Goal: Complete application form

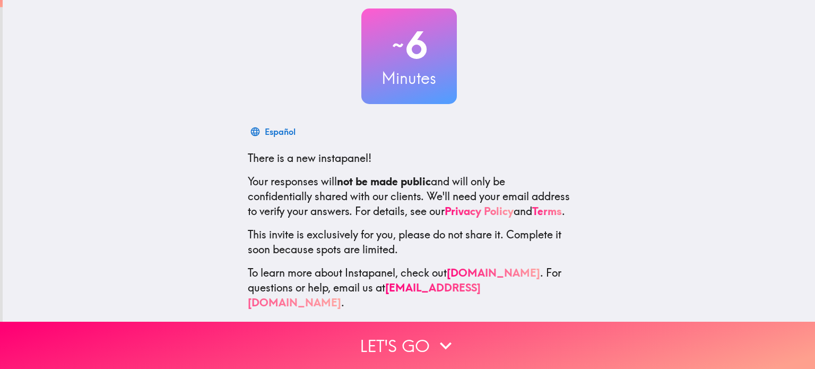
scroll to position [72, 0]
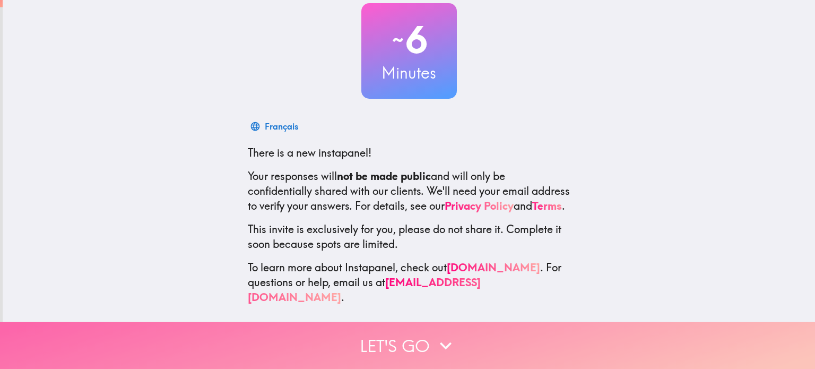
click at [395, 341] on button "Let's go" at bounding box center [407, 345] width 815 height 47
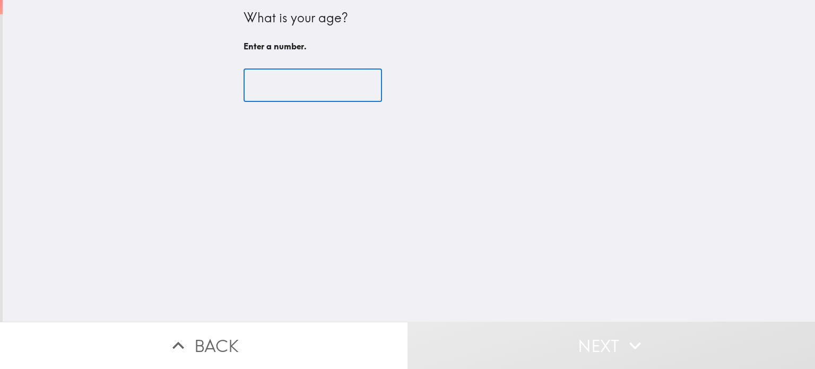
click at [299, 84] on input "number" at bounding box center [313, 85] width 138 height 33
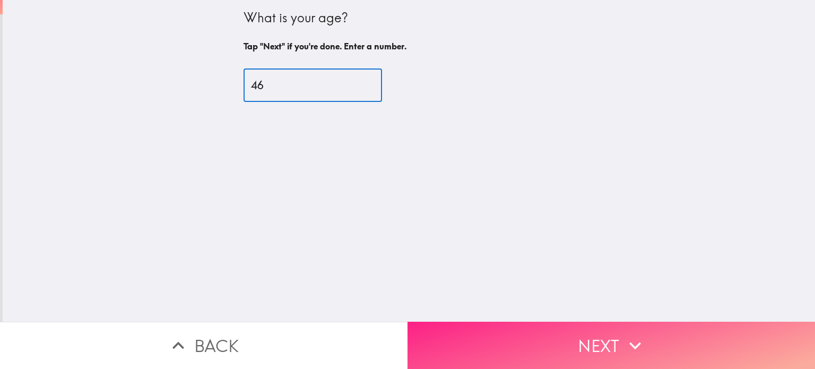
type input "46"
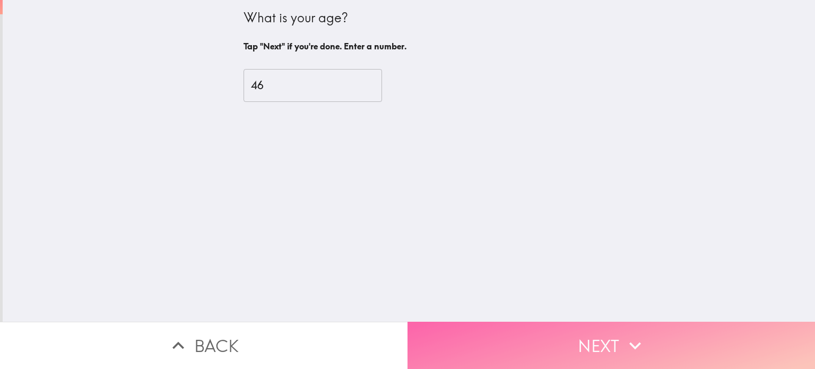
click at [483, 331] on button "Next" at bounding box center [612, 345] width 408 height 47
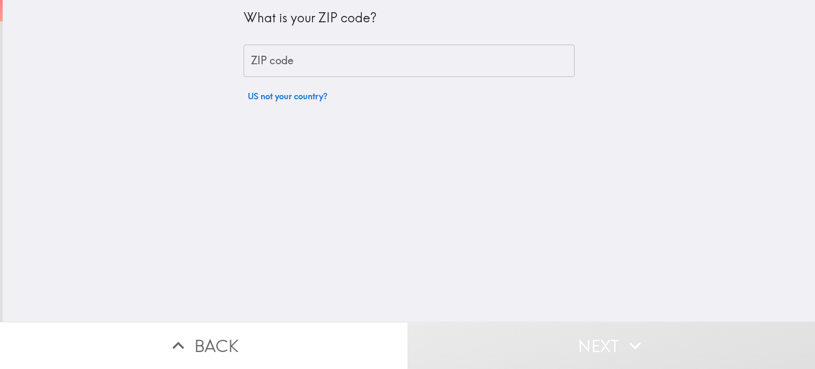
click at [308, 53] on input "ZIP code" at bounding box center [409, 61] width 331 height 33
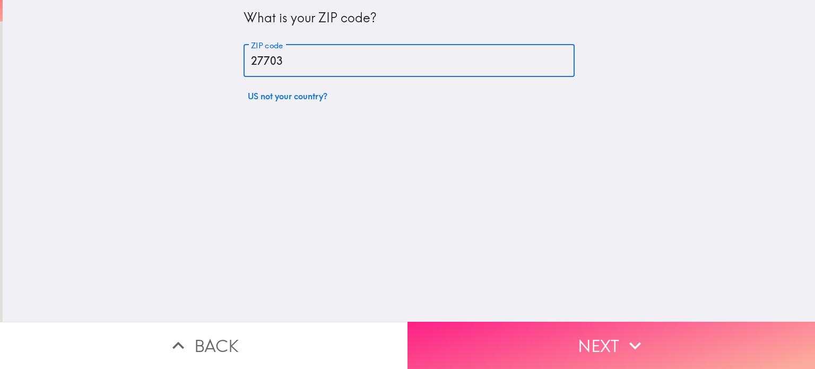
type input "27703"
click at [446, 332] on button "Next" at bounding box center [612, 345] width 408 height 47
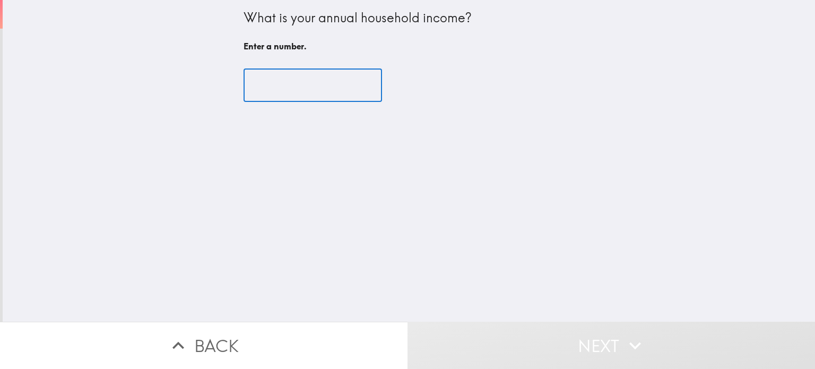
click at [327, 86] on input "number" at bounding box center [313, 85] width 138 height 33
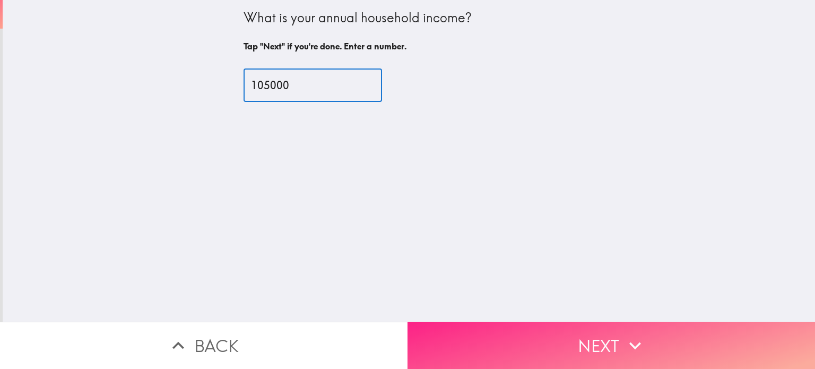
type input "105000"
click at [482, 333] on button "Next" at bounding box center [612, 345] width 408 height 47
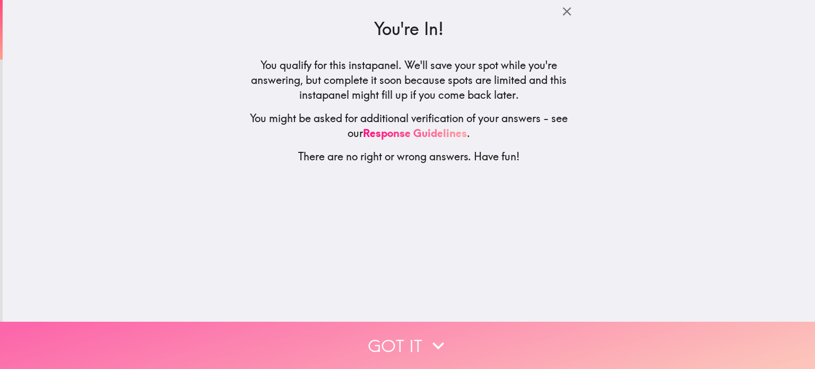
click at [434, 342] on icon "button" at bounding box center [438, 345] width 12 height 7
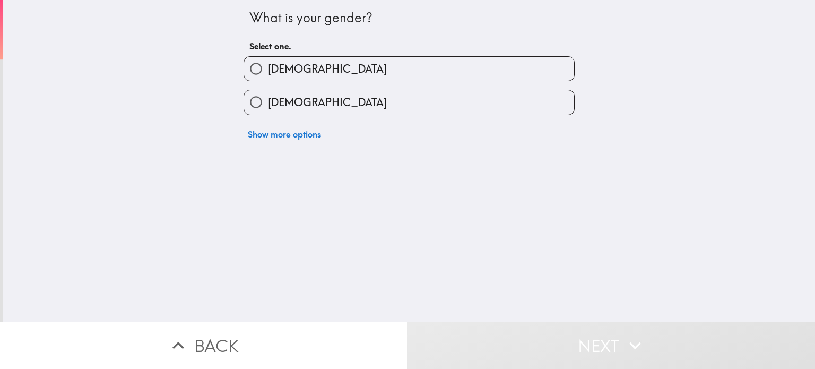
click at [300, 110] on label "[DEMOGRAPHIC_DATA]" at bounding box center [409, 102] width 330 height 24
click at [268, 110] on input "[DEMOGRAPHIC_DATA]" at bounding box center [256, 102] width 24 height 24
radio input "true"
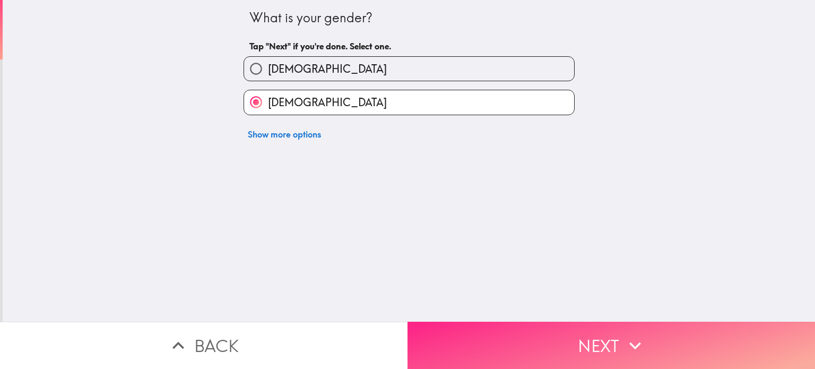
click at [593, 337] on button "Next" at bounding box center [612, 345] width 408 height 47
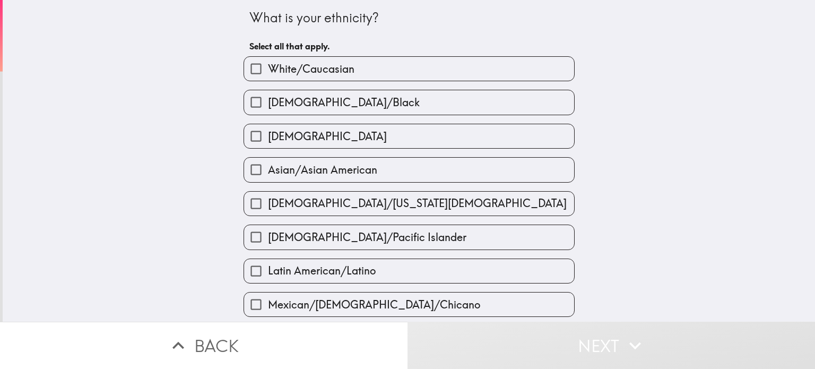
click at [397, 69] on label "White/Caucasian" at bounding box center [409, 69] width 330 height 24
click at [268, 69] on input "White/Caucasian" at bounding box center [256, 69] width 24 height 24
checkbox input "true"
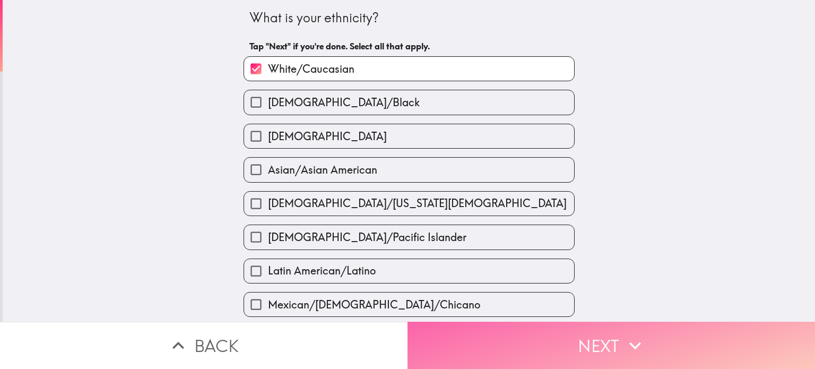
click at [581, 333] on button "Next" at bounding box center [612, 345] width 408 height 47
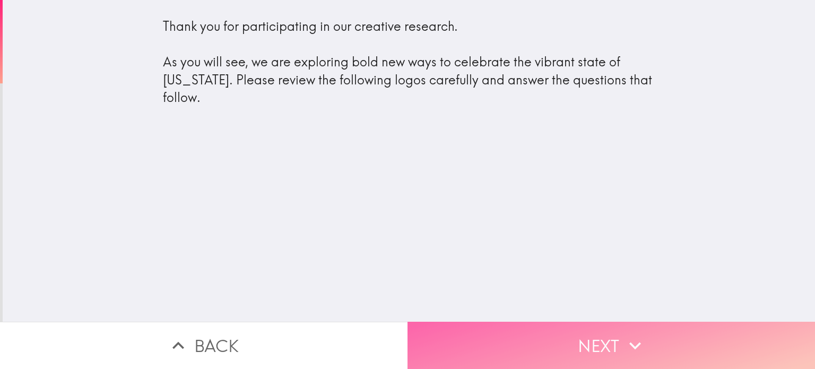
click at [557, 345] on button "Next" at bounding box center [612, 345] width 408 height 47
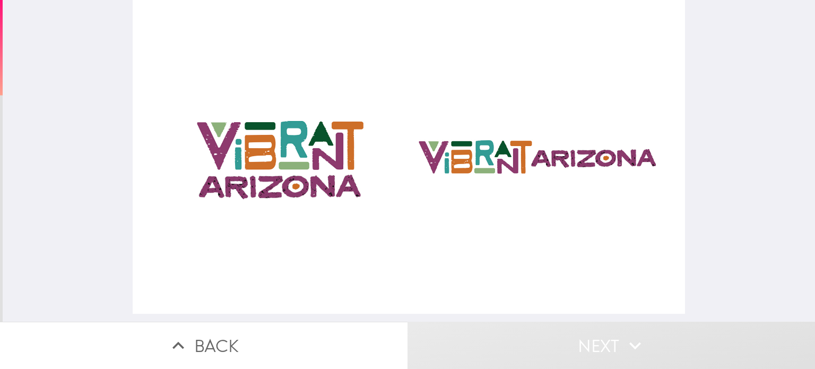
click at [301, 162] on div at bounding box center [409, 157] width 552 height 314
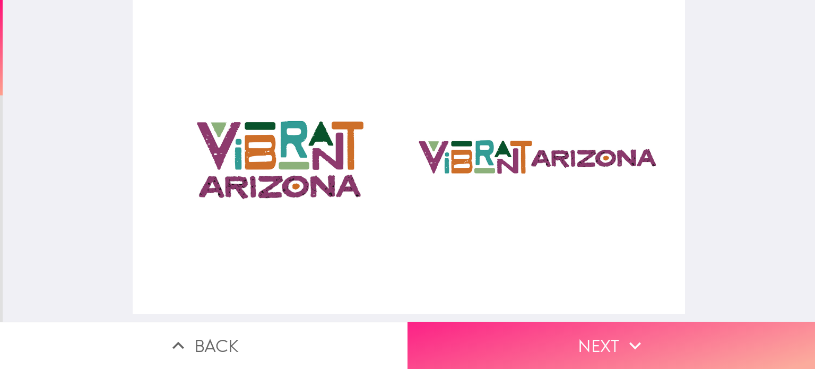
click at [501, 327] on button "Next" at bounding box center [612, 345] width 408 height 47
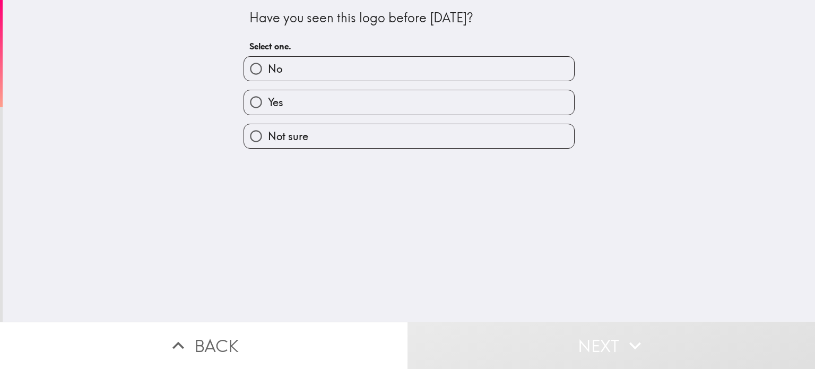
click at [316, 63] on label "No" at bounding box center [409, 69] width 330 height 24
click at [268, 63] on input "No" at bounding box center [256, 69] width 24 height 24
radio input "true"
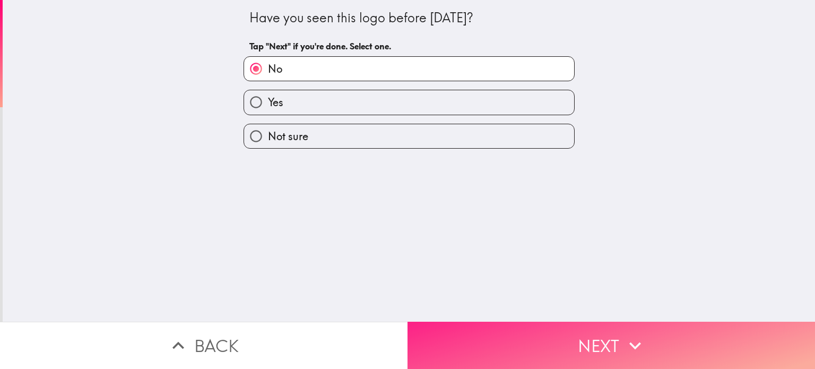
click at [495, 332] on button "Next" at bounding box center [612, 345] width 408 height 47
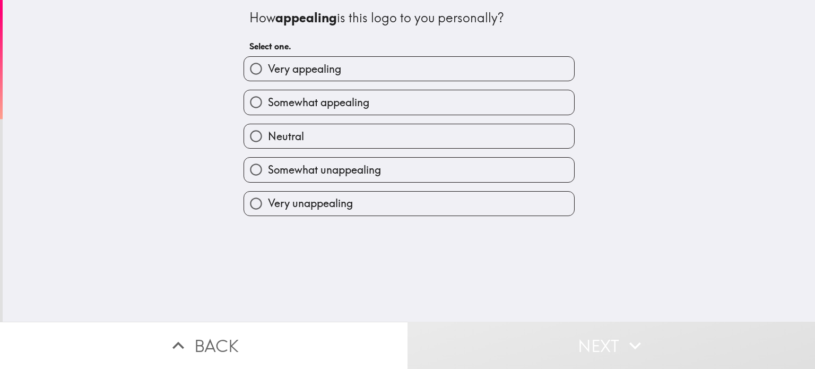
click at [371, 68] on label "Very appealing" at bounding box center [409, 69] width 330 height 24
click at [268, 68] on input "Very appealing" at bounding box center [256, 69] width 24 height 24
radio input "true"
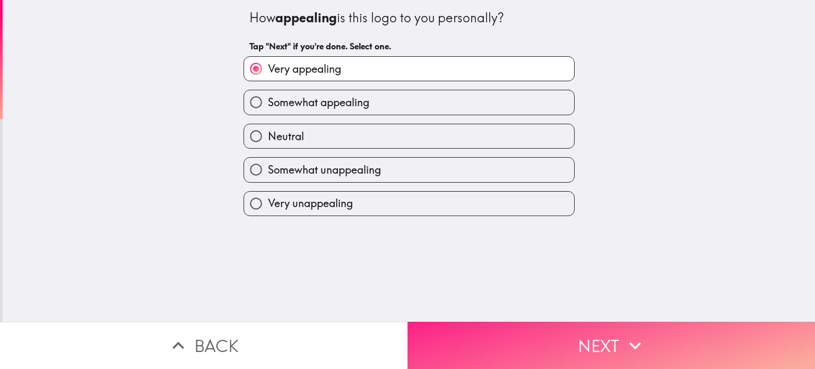
click at [514, 330] on button "Next" at bounding box center [612, 345] width 408 height 47
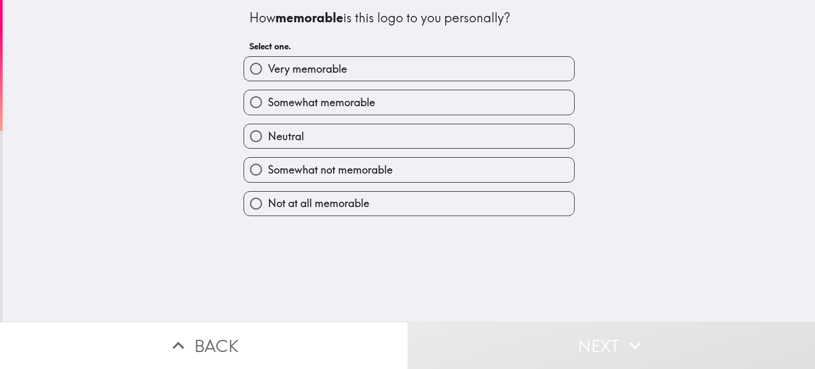
click at [378, 73] on label "Very memorable" at bounding box center [409, 69] width 330 height 24
click at [268, 73] on input "Very memorable" at bounding box center [256, 69] width 24 height 24
radio input "true"
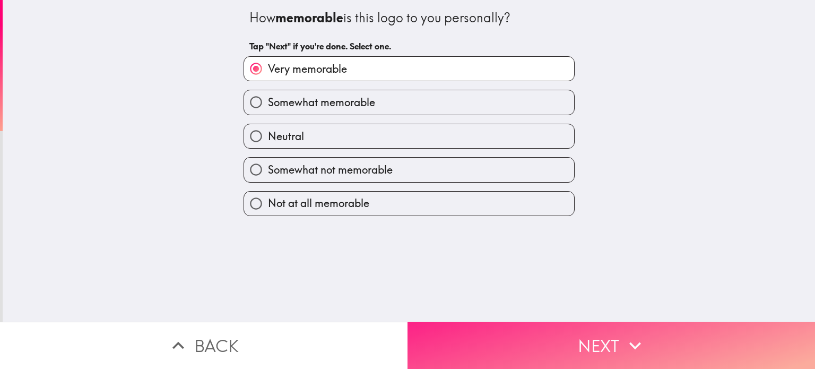
click at [518, 331] on button "Next" at bounding box center [612, 345] width 408 height 47
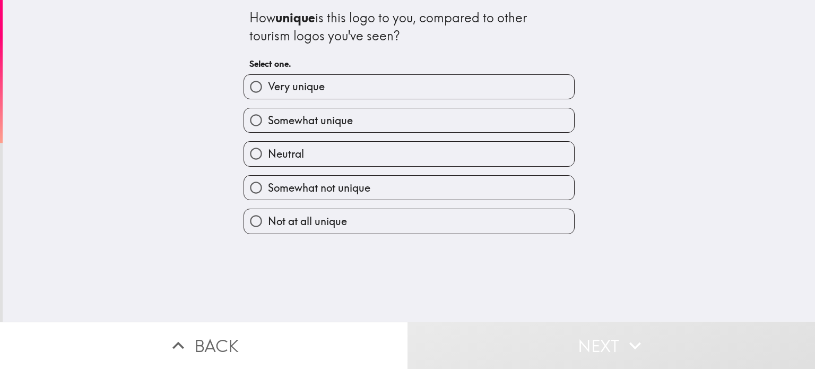
click at [376, 93] on label "Very unique" at bounding box center [409, 87] width 330 height 24
click at [268, 93] on input "Very unique" at bounding box center [256, 87] width 24 height 24
radio input "true"
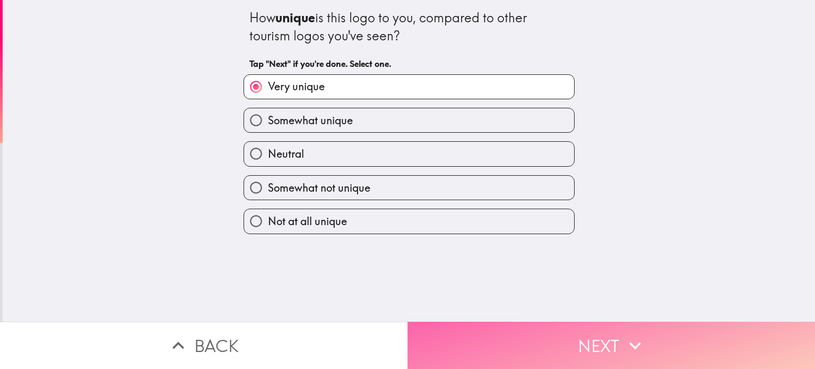
click at [471, 329] on button "Next" at bounding box center [612, 345] width 408 height 47
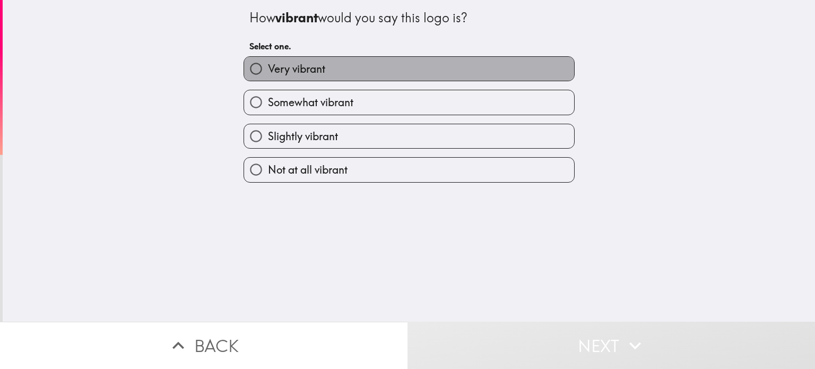
click at [369, 70] on label "Very vibrant" at bounding box center [409, 69] width 330 height 24
click at [268, 70] on input "Very vibrant" at bounding box center [256, 69] width 24 height 24
radio input "true"
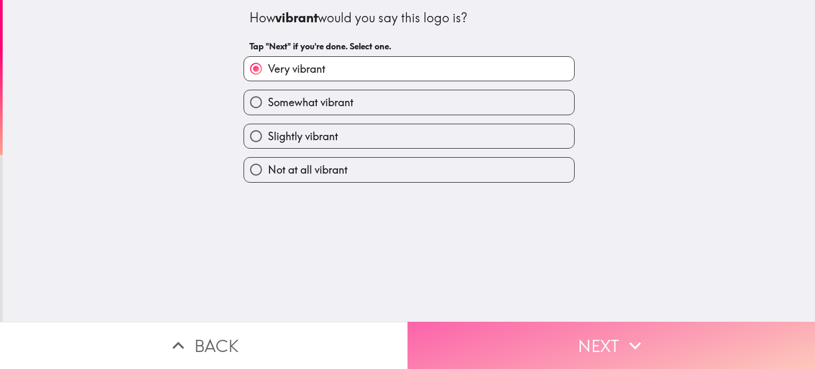
click at [514, 331] on button "Next" at bounding box center [612, 345] width 408 height 47
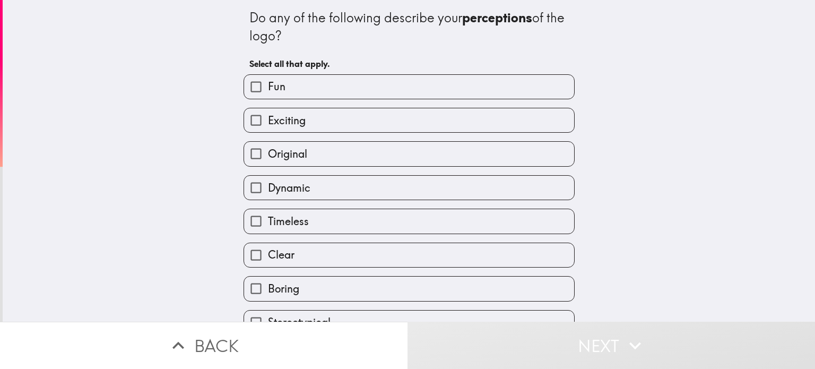
click at [384, 93] on label "Fun" at bounding box center [409, 87] width 330 height 24
click at [268, 93] on input "Fun" at bounding box center [256, 87] width 24 height 24
checkbox input "true"
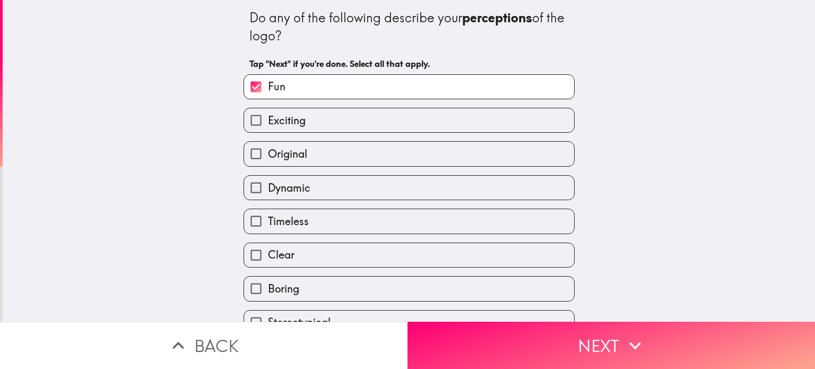
click at [385, 136] on div "Original" at bounding box center [405, 149] width 340 height 33
click at [354, 124] on label "Exciting" at bounding box center [409, 120] width 330 height 24
click at [268, 124] on input "Exciting" at bounding box center [256, 120] width 24 height 24
checkbox input "true"
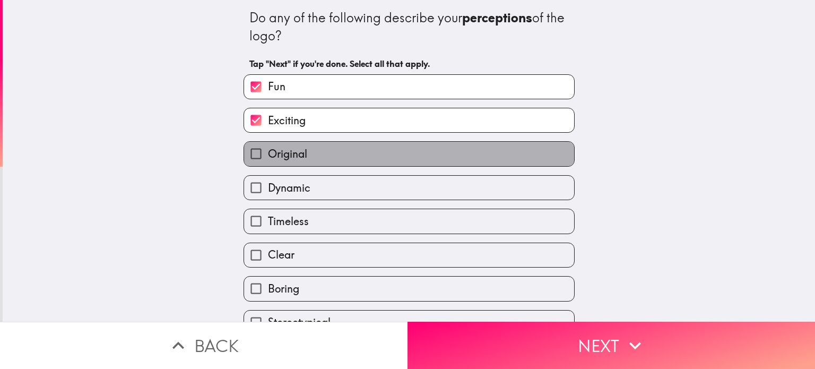
click at [346, 150] on label "Original" at bounding box center [409, 154] width 330 height 24
click at [268, 150] on input "Original" at bounding box center [256, 154] width 24 height 24
checkbox input "true"
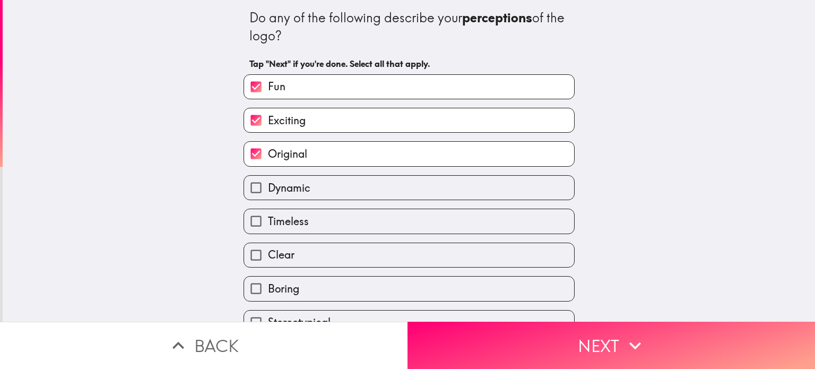
click at [337, 185] on label "Dynamic" at bounding box center [409, 188] width 330 height 24
click at [268, 185] on input "Dynamic" at bounding box center [256, 188] width 24 height 24
checkbox input "true"
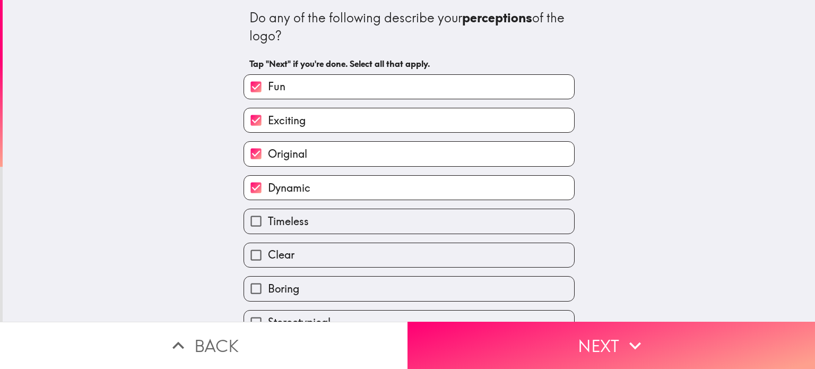
click at [335, 256] on label "Clear" at bounding box center [409, 255] width 330 height 24
click at [268, 256] on input "Clear" at bounding box center [256, 255] width 24 height 24
checkbox input "true"
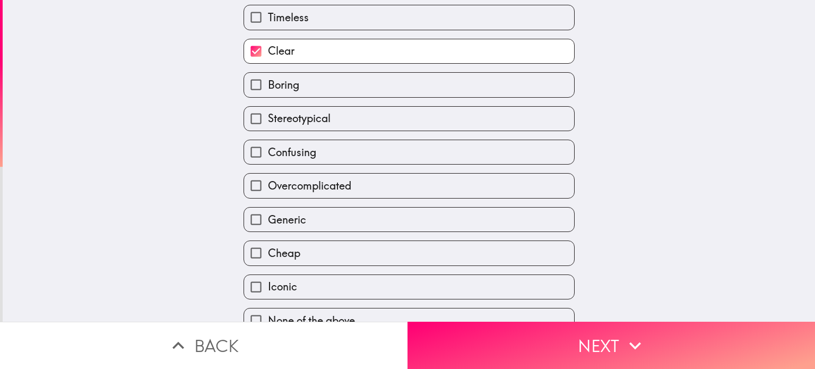
scroll to position [220, 0]
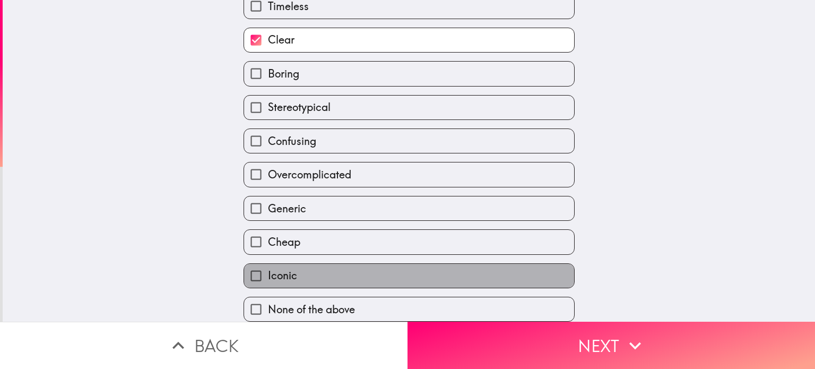
click at [317, 264] on label "Iconic" at bounding box center [409, 276] width 330 height 24
click at [268, 264] on input "Iconic" at bounding box center [256, 276] width 24 height 24
checkbox input "true"
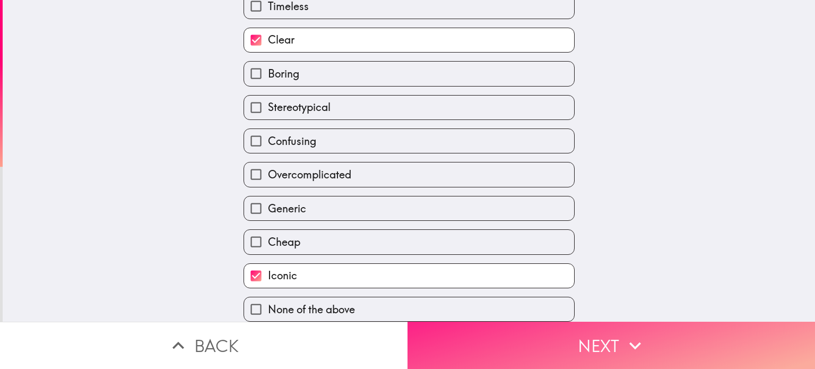
click at [428, 345] on button "Next" at bounding box center [612, 345] width 408 height 47
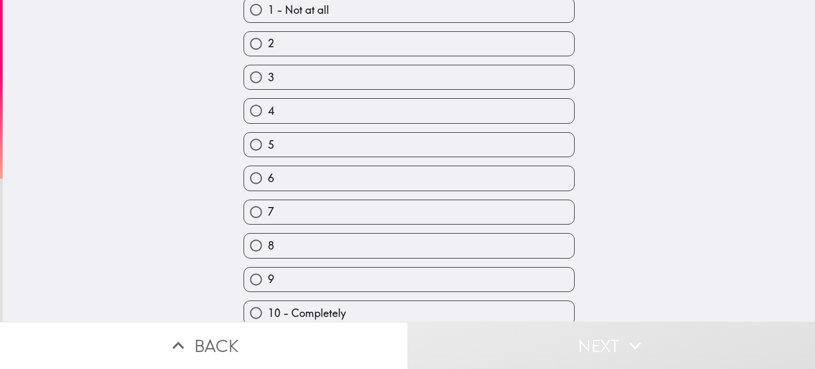
scroll to position [104, 0]
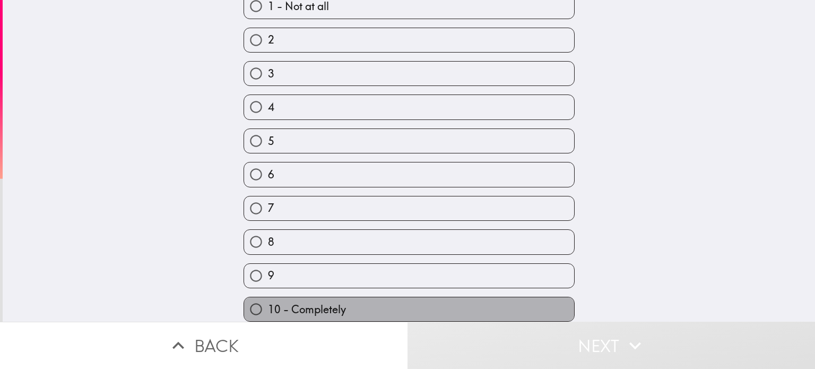
click at [408, 300] on label "10 - Completely" at bounding box center [409, 309] width 330 height 24
click at [268, 300] on input "10 - Completely" at bounding box center [256, 309] width 24 height 24
radio input "true"
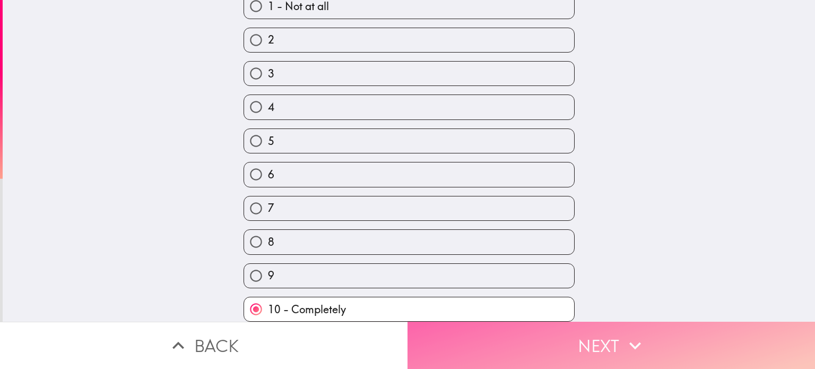
click at [474, 346] on button "Next" at bounding box center [612, 345] width 408 height 47
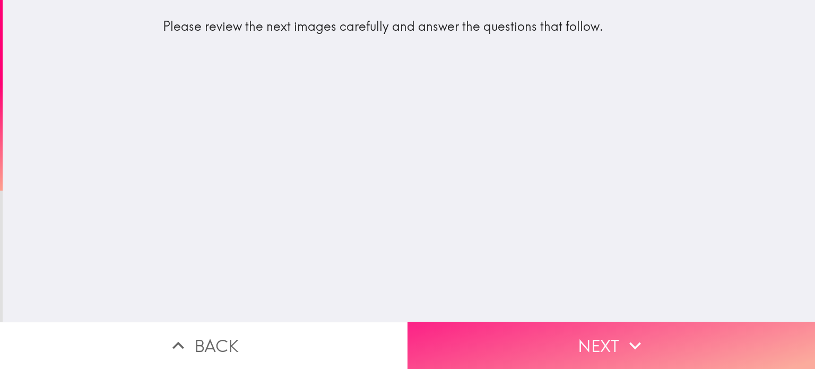
click at [488, 339] on button "Next" at bounding box center [612, 345] width 408 height 47
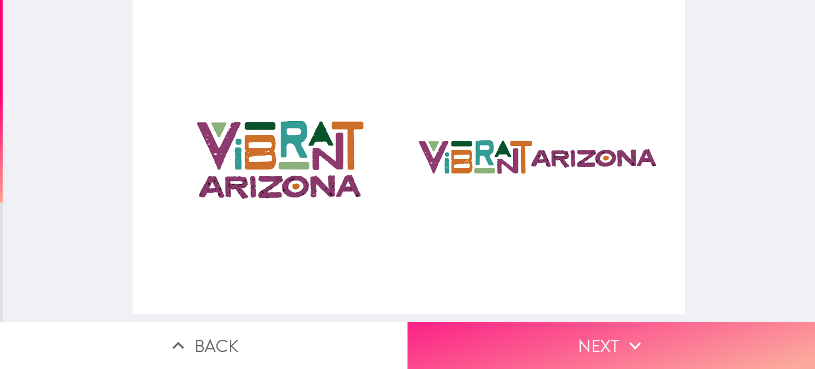
click at [526, 327] on button "Next" at bounding box center [612, 345] width 408 height 47
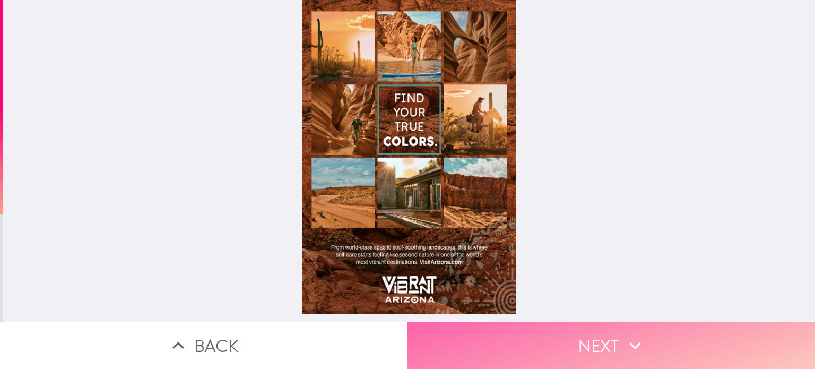
click at [611, 345] on button "Next" at bounding box center [612, 345] width 408 height 47
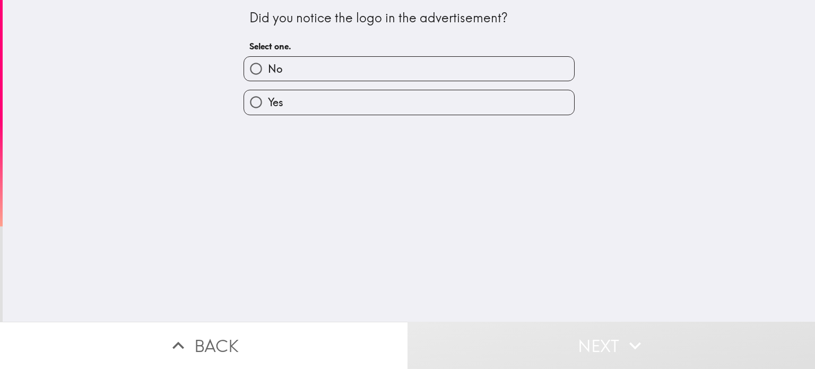
click at [422, 102] on label "Yes" at bounding box center [409, 102] width 330 height 24
click at [268, 102] on input "Yes" at bounding box center [256, 102] width 24 height 24
radio input "true"
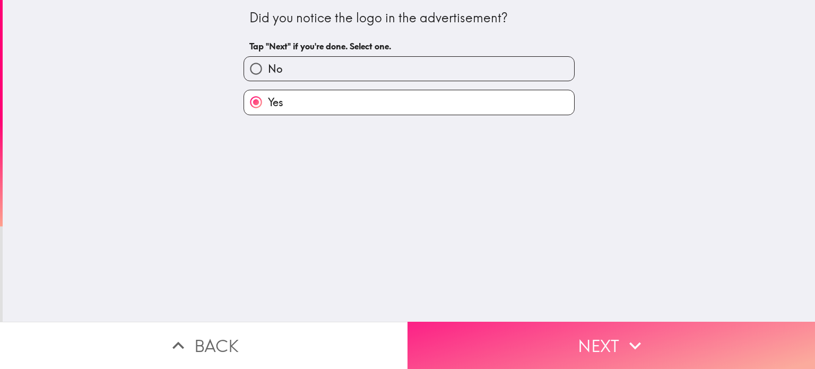
click at [524, 350] on button "Next" at bounding box center [612, 345] width 408 height 47
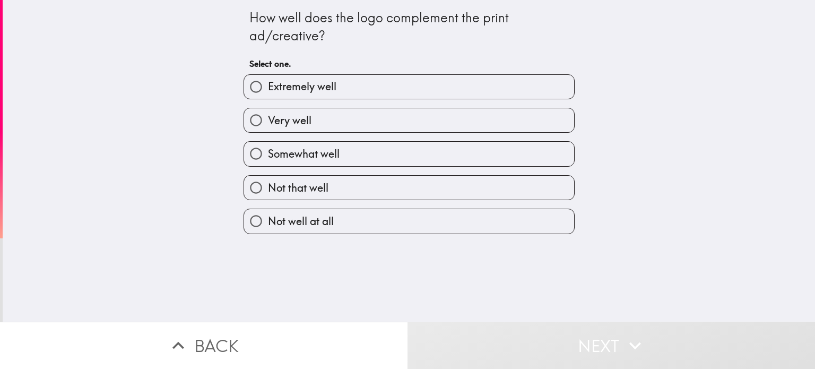
click at [378, 113] on label "Very well" at bounding box center [409, 120] width 330 height 24
click at [268, 113] on input "Very well" at bounding box center [256, 120] width 24 height 24
radio input "true"
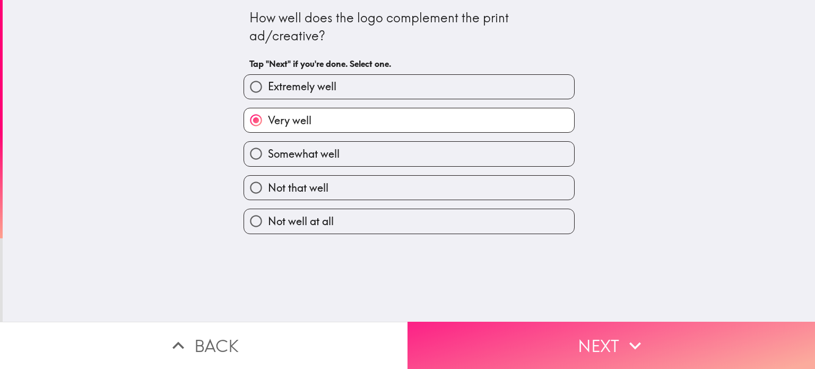
click at [509, 333] on button "Next" at bounding box center [612, 345] width 408 height 47
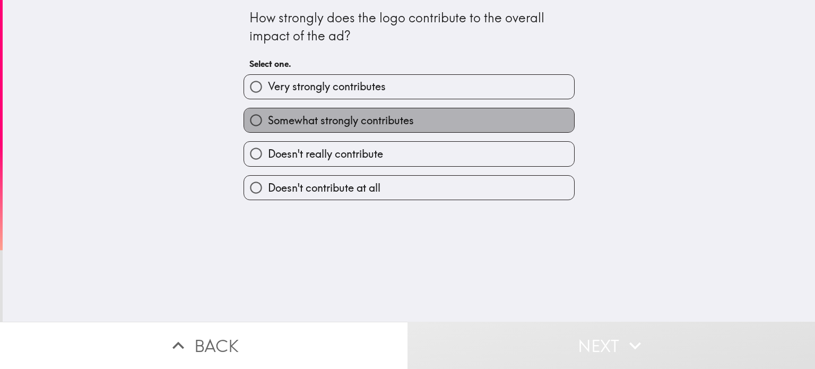
click at [399, 109] on label "Somewhat strongly contributes" at bounding box center [409, 120] width 330 height 24
click at [268, 109] on input "Somewhat strongly contributes" at bounding box center [256, 120] width 24 height 24
radio input "true"
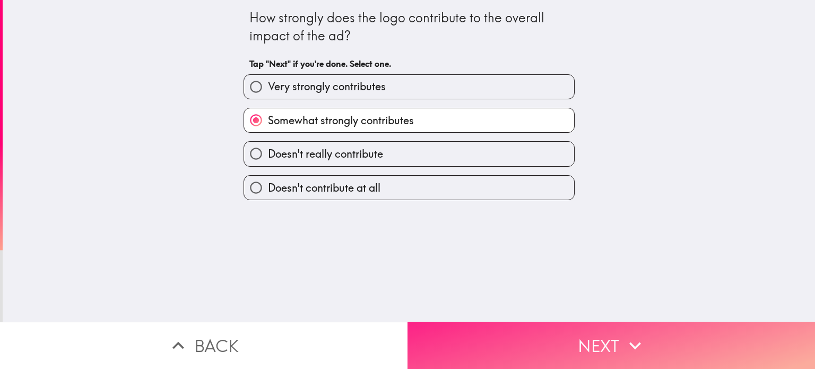
click at [529, 332] on button "Next" at bounding box center [612, 345] width 408 height 47
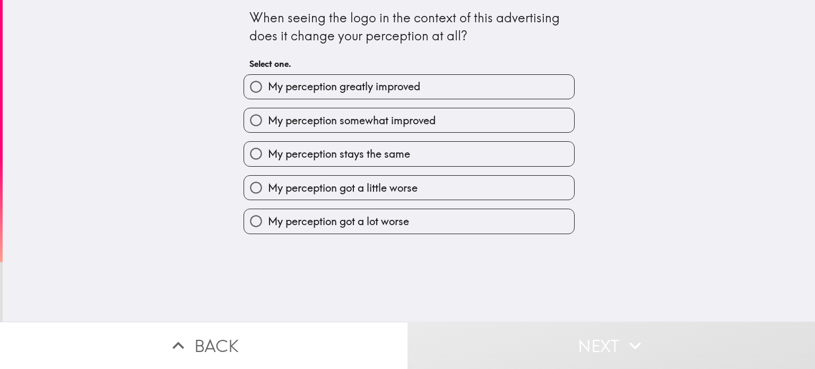
click at [423, 153] on label "My perception stays the same" at bounding box center [409, 154] width 330 height 24
click at [268, 153] on input "My perception stays the same" at bounding box center [256, 154] width 24 height 24
radio input "true"
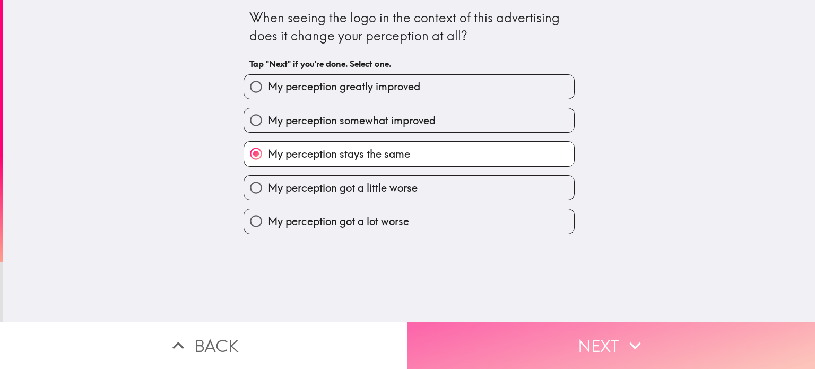
click at [498, 322] on button "Next" at bounding box center [612, 345] width 408 height 47
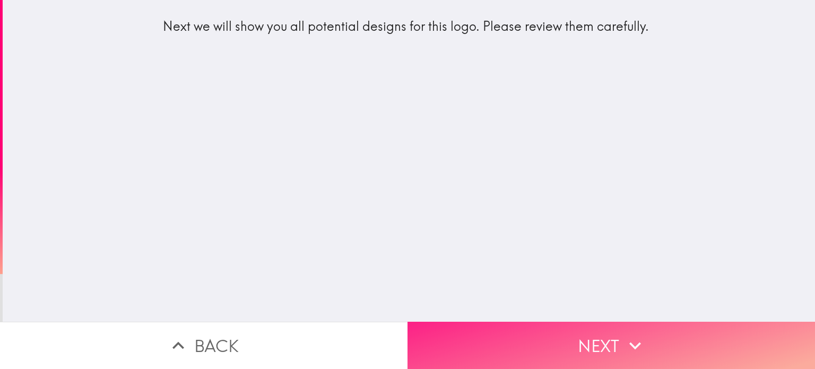
click at [516, 326] on button "Next" at bounding box center [612, 345] width 408 height 47
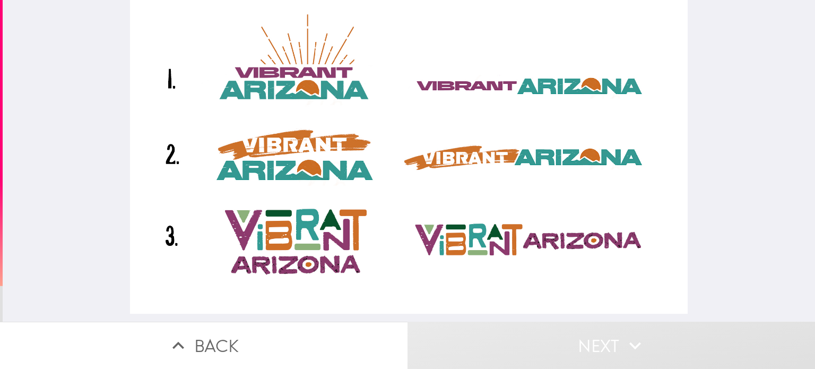
click at [307, 218] on div at bounding box center [409, 157] width 558 height 314
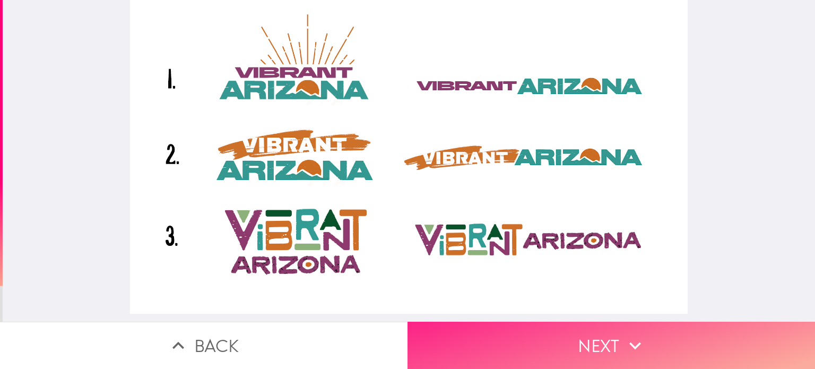
click at [479, 328] on button "Next" at bounding box center [612, 345] width 408 height 47
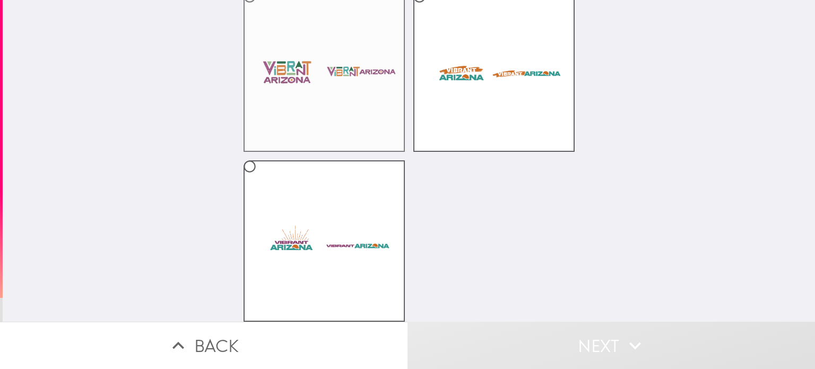
click at [354, 88] on label at bounding box center [324, 70] width 161 height 161
radio input "true"
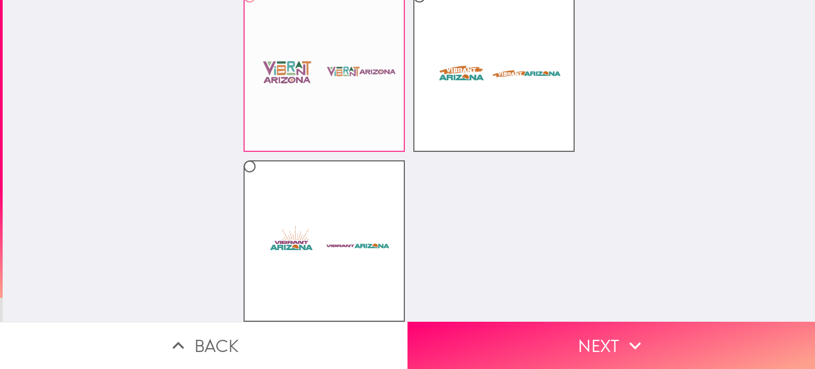
scroll to position [92, 0]
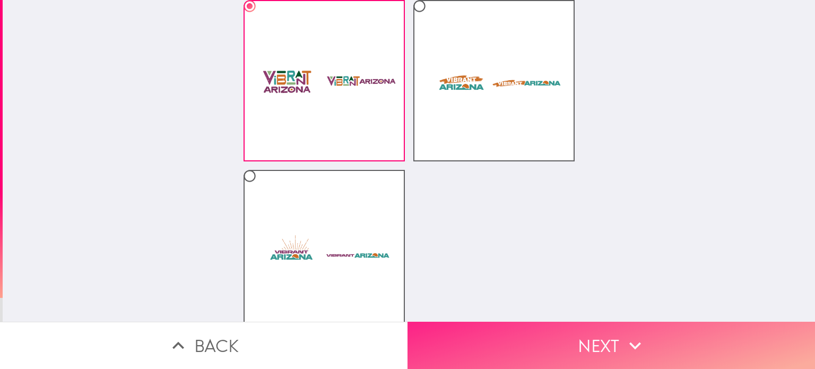
click at [527, 323] on button "Next" at bounding box center [612, 345] width 408 height 47
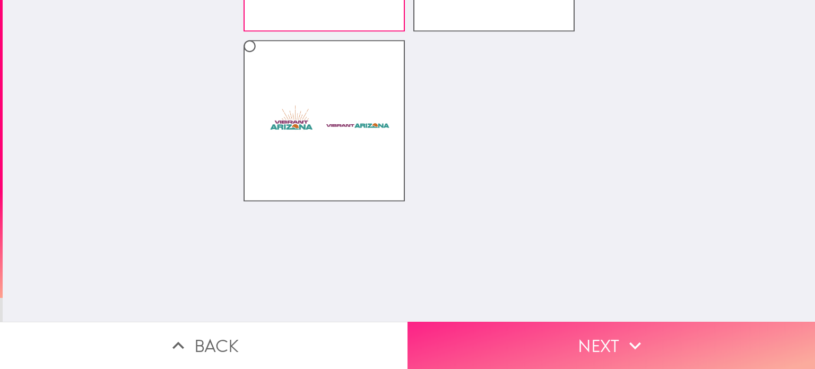
scroll to position [0, 0]
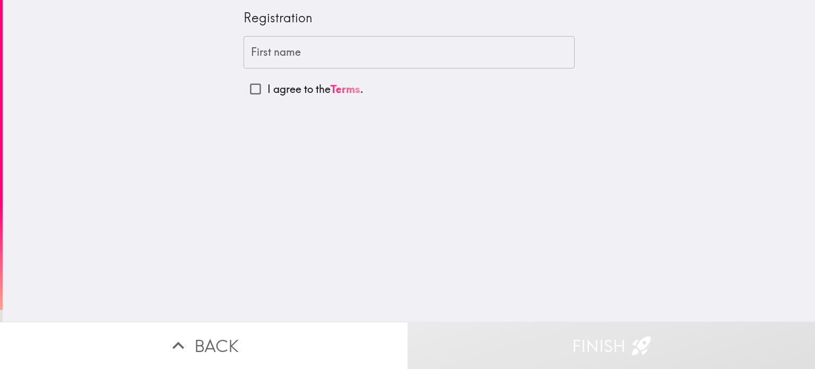
click at [289, 57] on input "First name" at bounding box center [409, 52] width 331 height 33
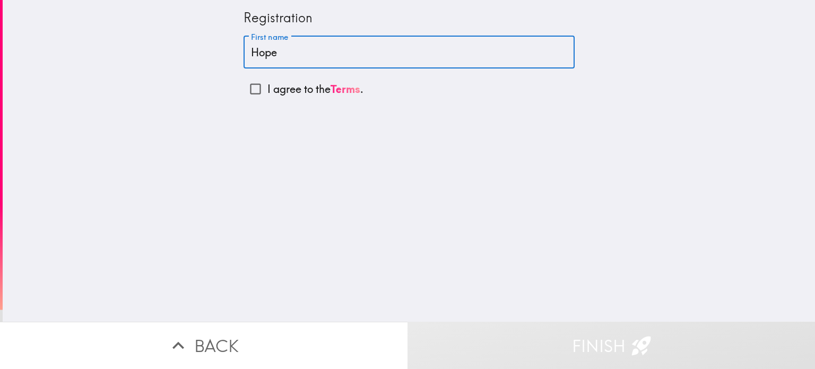
type input "Hope"
click at [246, 86] on input "I agree to the Terms ." at bounding box center [256, 89] width 24 height 24
checkbox input "true"
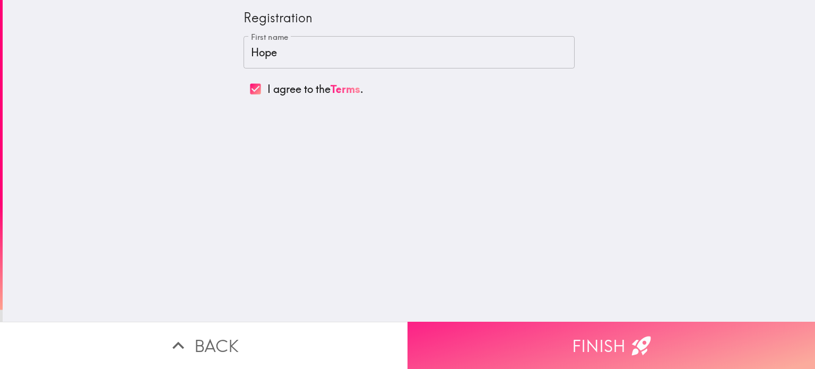
click at [482, 326] on button "Finish" at bounding box center [612, 345] width 408 height 47
